Goal: Information Seeking & Learning: Learn about a topic

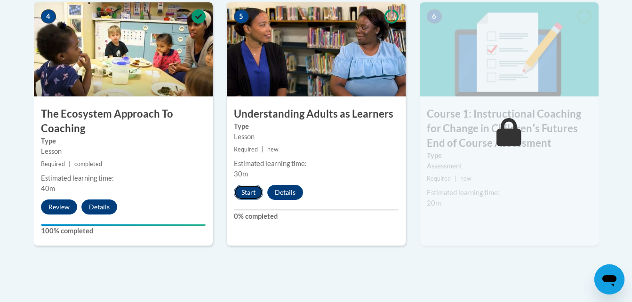
click at [254, 188] on button "Start" at bounding box center [248, 192] width 29 height 15
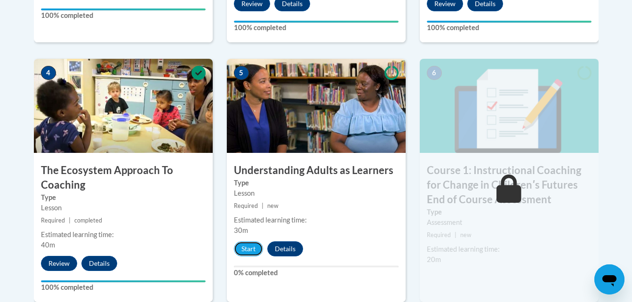
scroll to position [556, 0]
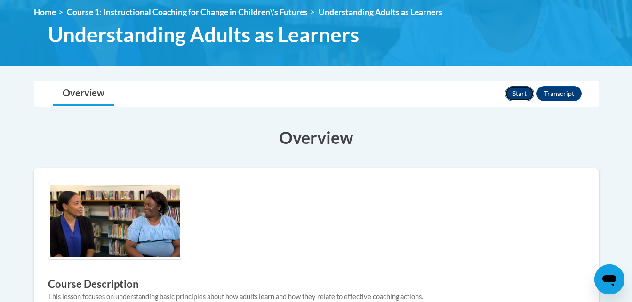
click at [524, 98] on button "Start" at bounding box center [519, 93] width 29 height 15
